Goal: Find specific page/section: Find specific page/section

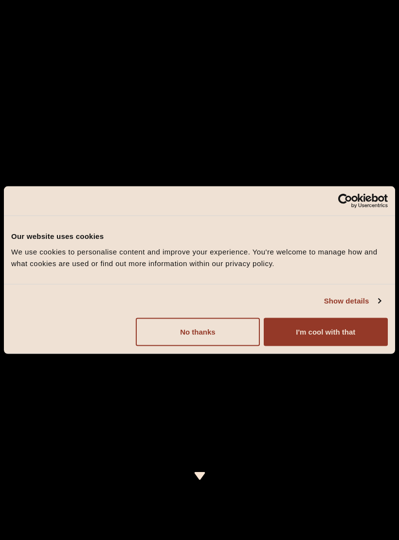
click at [215, 338] on button "No thanks" at bounding box center [198, 332] width 124 height 28
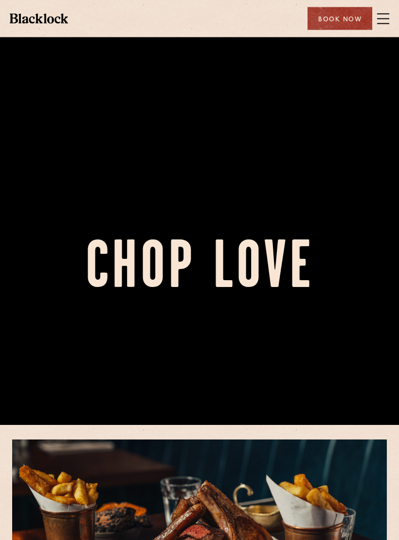
scroll to position [156, 0]
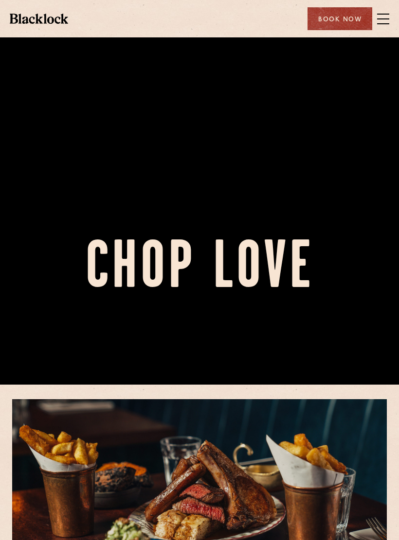
click at [388, 19] on span at bounding box center [383, 18] width 12 height 1
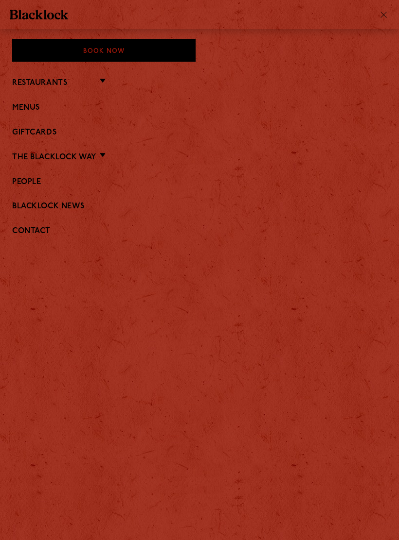
click at [34, 104] on link "Menus" at bounding box center [199, 108] width 374 height 9
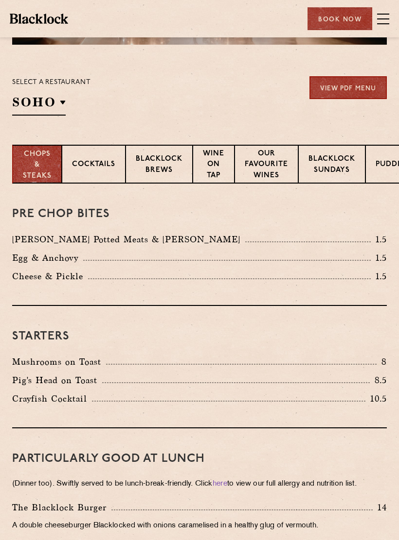
scroll to position [186, 0]
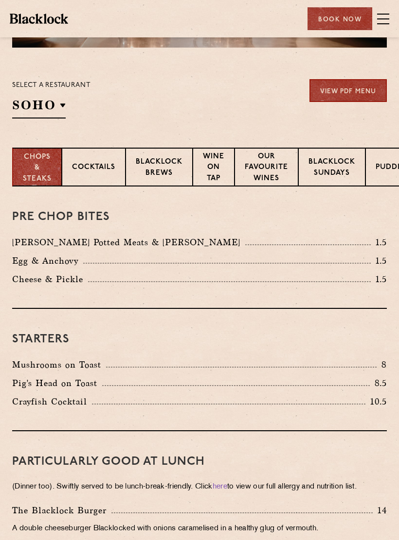
click at [0, 0] on p "Canary Wharf" at bounding box center [0, 0] width 0 height 0
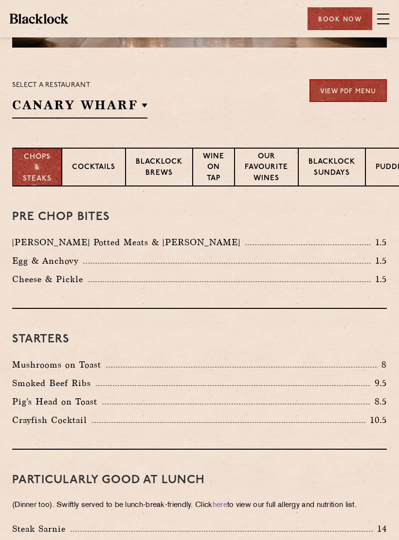
click at [310, 276] on div "Cheese & Pickle 1.5" at bounding box center [199, 280] width 374 height 14
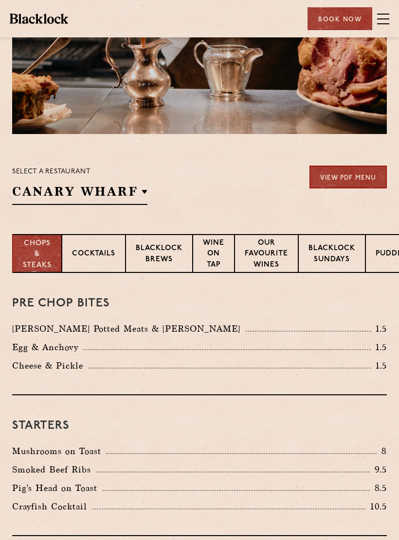
scroll to position [0, 0]
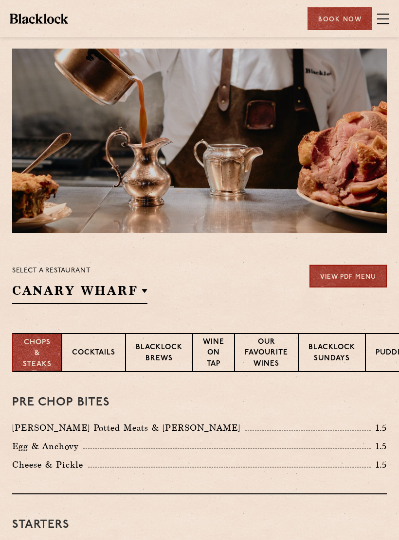
click at [382, 20] on span at bounding box center [383, 19] width 12 height 15
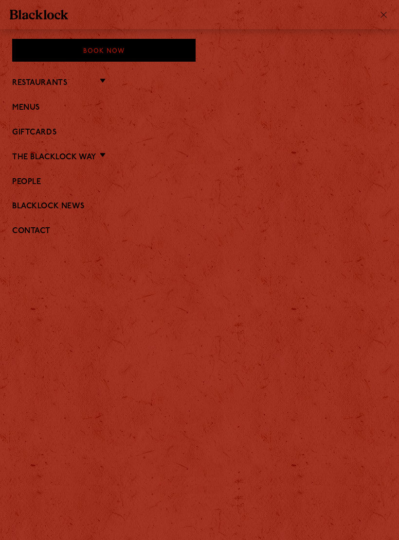
click at [109, 156] on li "The Blacklock Way Butcher Price Monday Sunday Roast Pre & Post Theatre Butcher’…" at bounding box center [199, 157] width 374 height 13
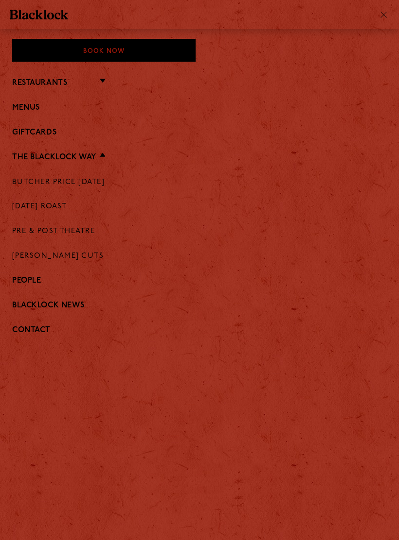
click at [61, 255] on link "[PERSON_NAME] Cuts" at bounding box center [57, 256] width 91 height 9
